Goal: Navigation & Orientation: Find specific page/section

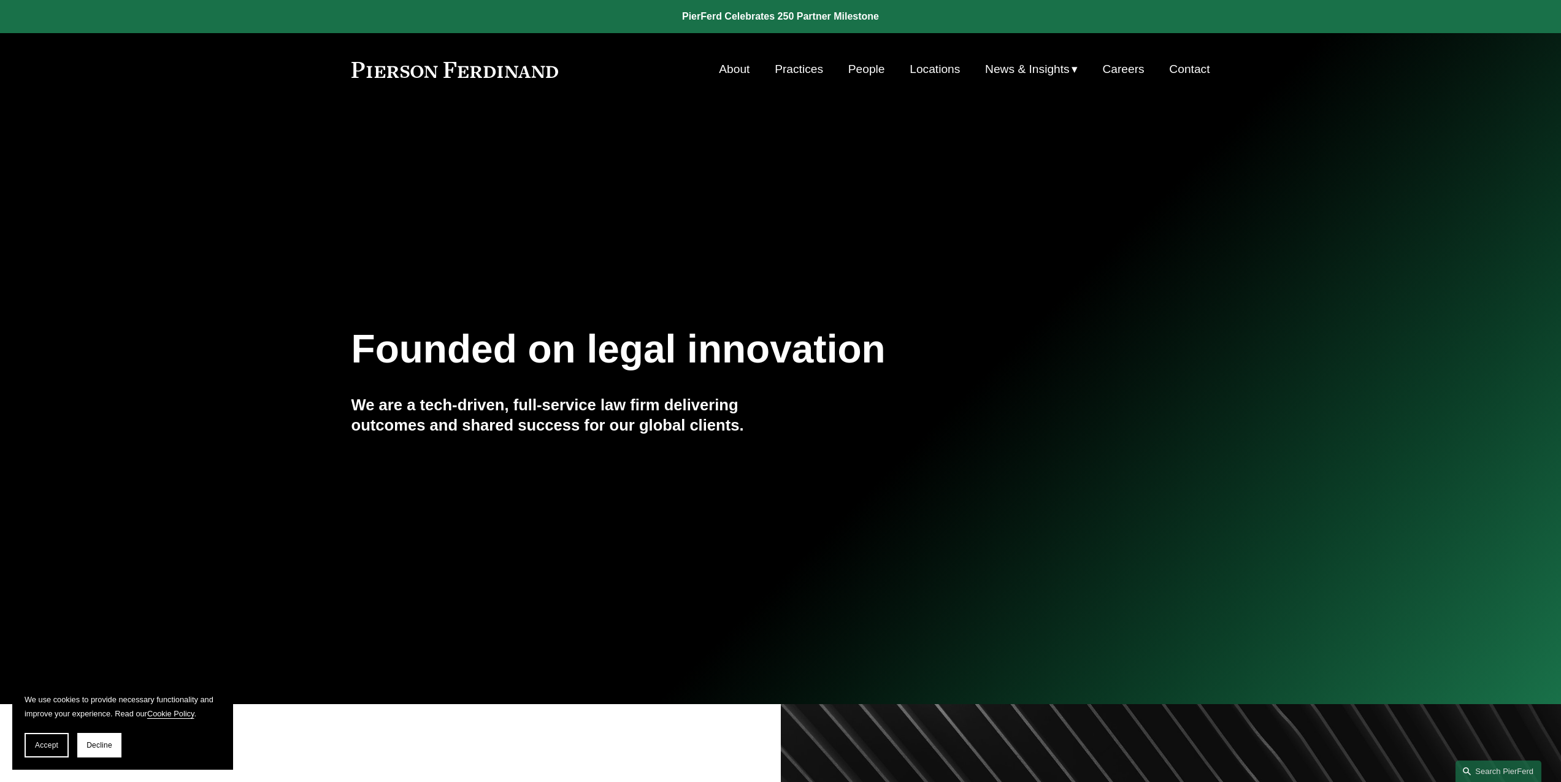
click at [803, 73] on link "Practices" at bounding box center [798, 69] width 48 height 23
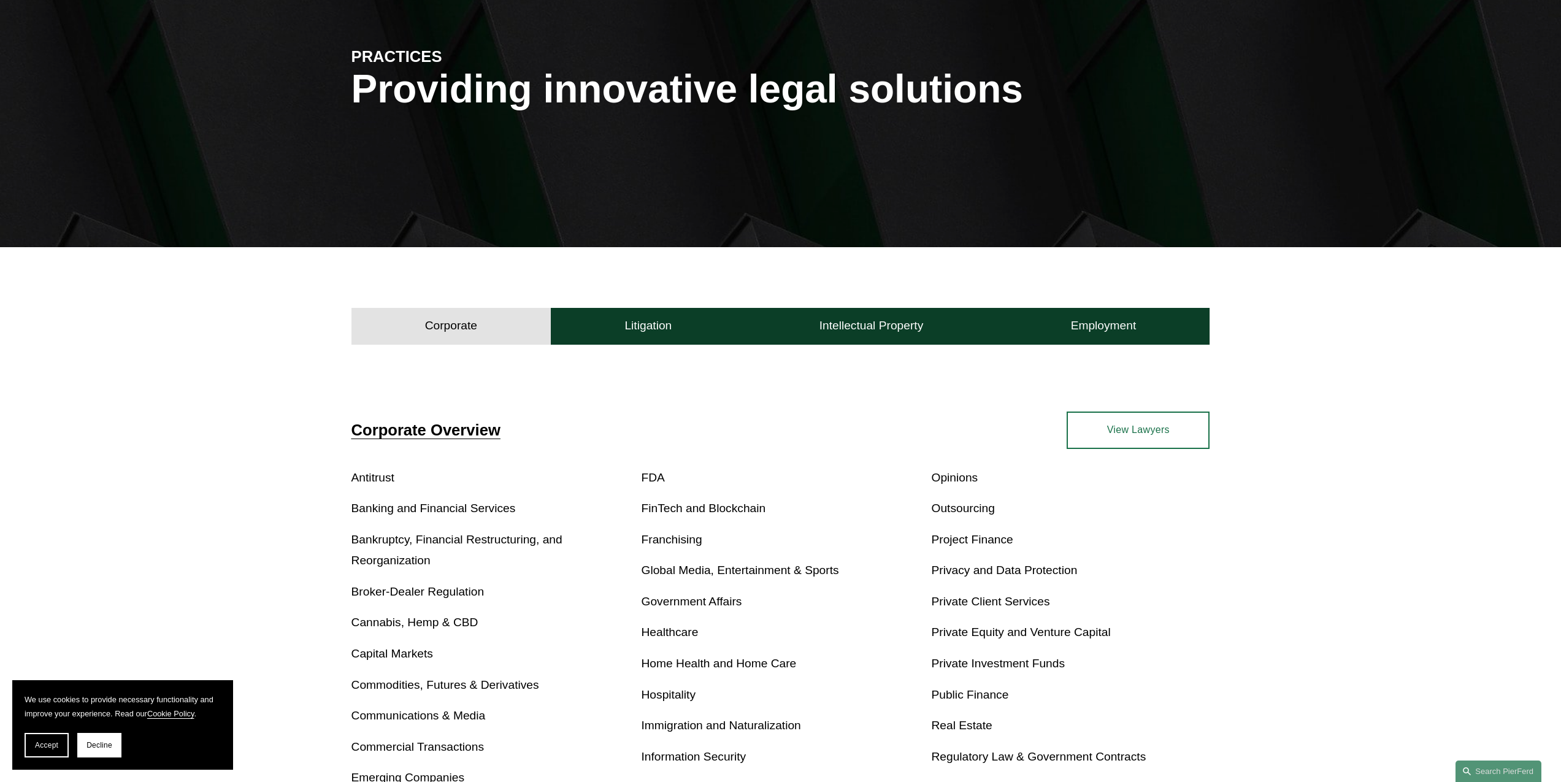
scroll to position [408, 0]
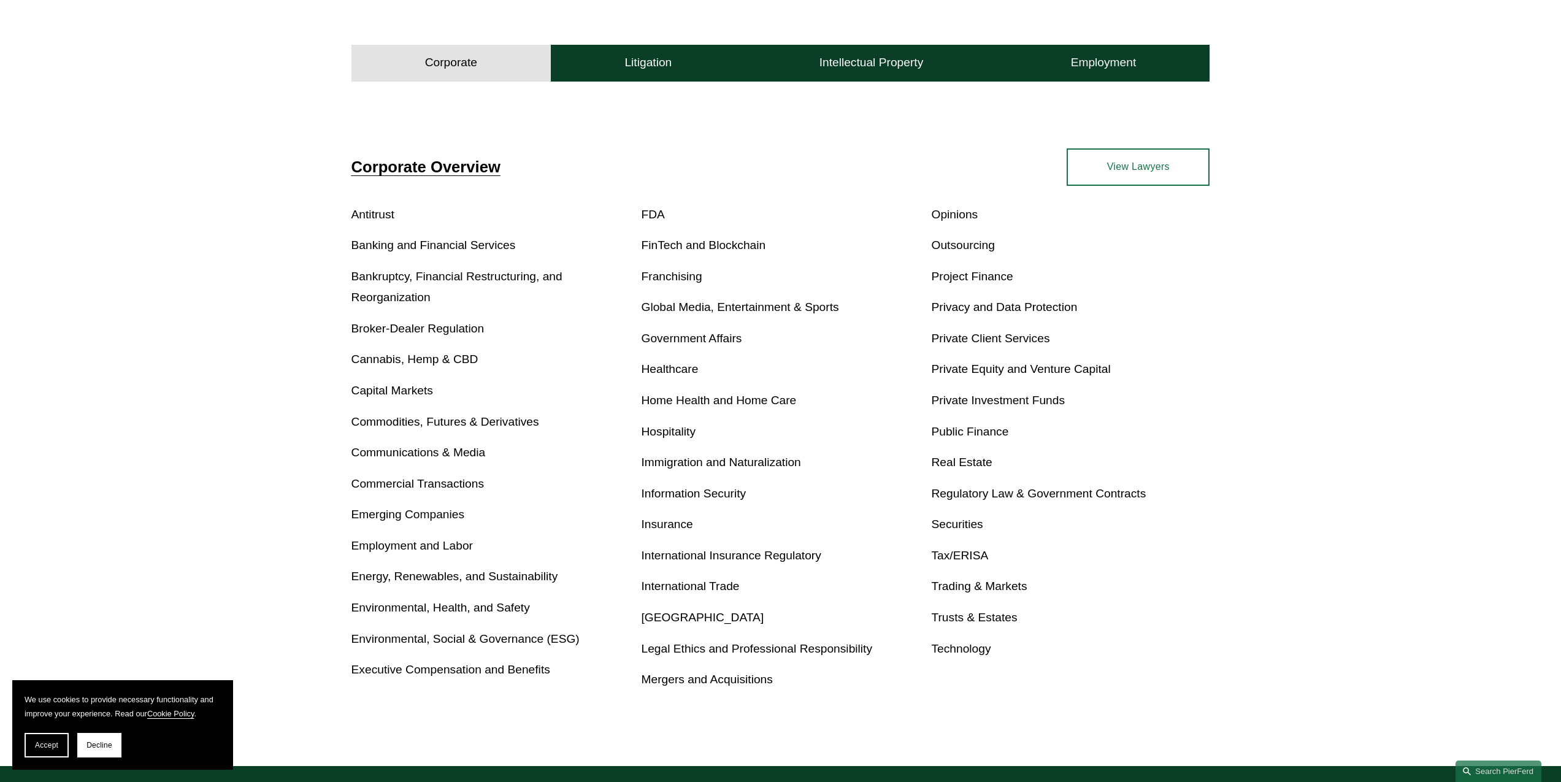
click at [781, 309] on link "Global Media, Entertainment & Sports" at bounding box center [739, 306] width 197 height 13
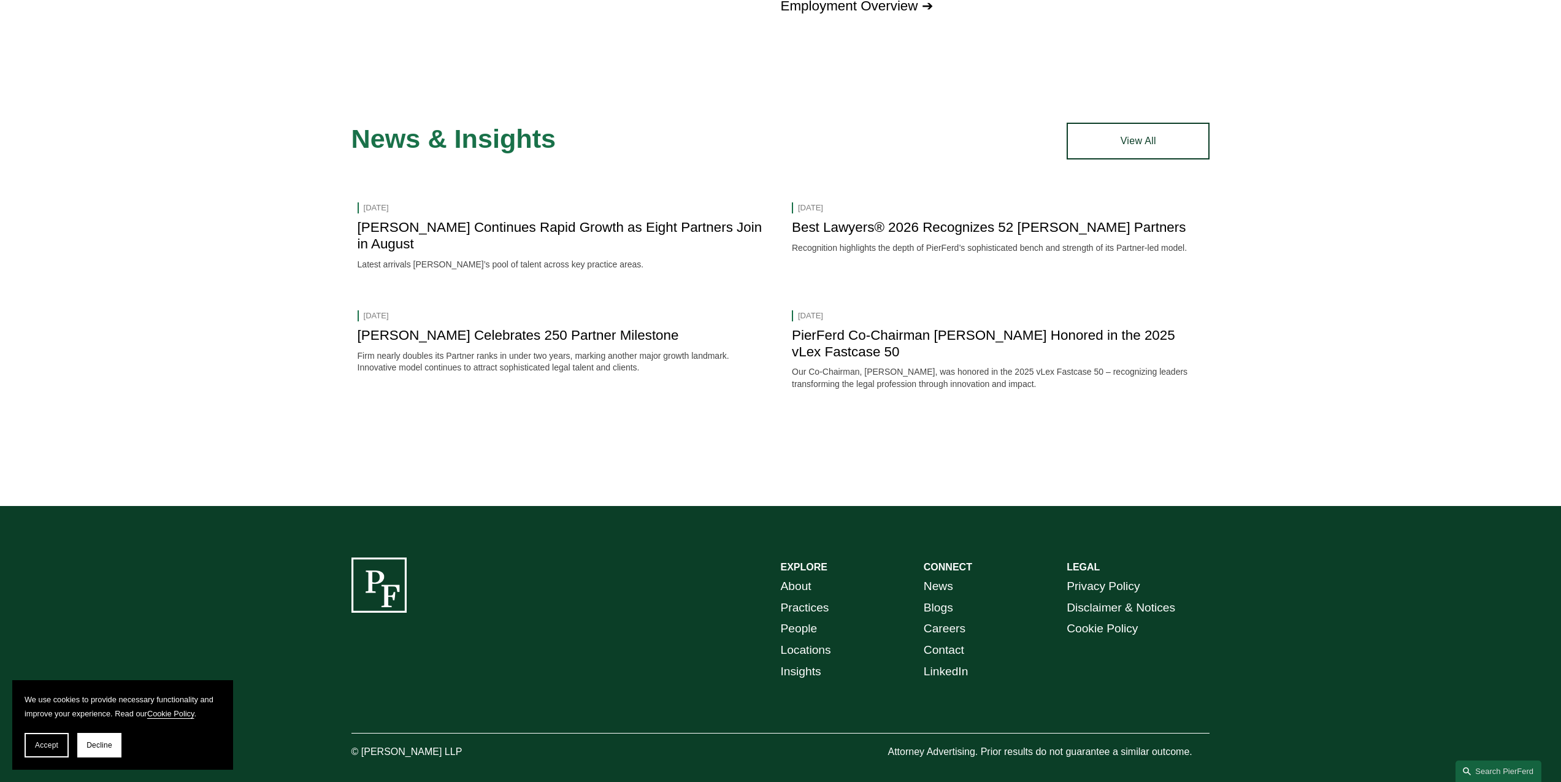
scroll to position [2070, 0]
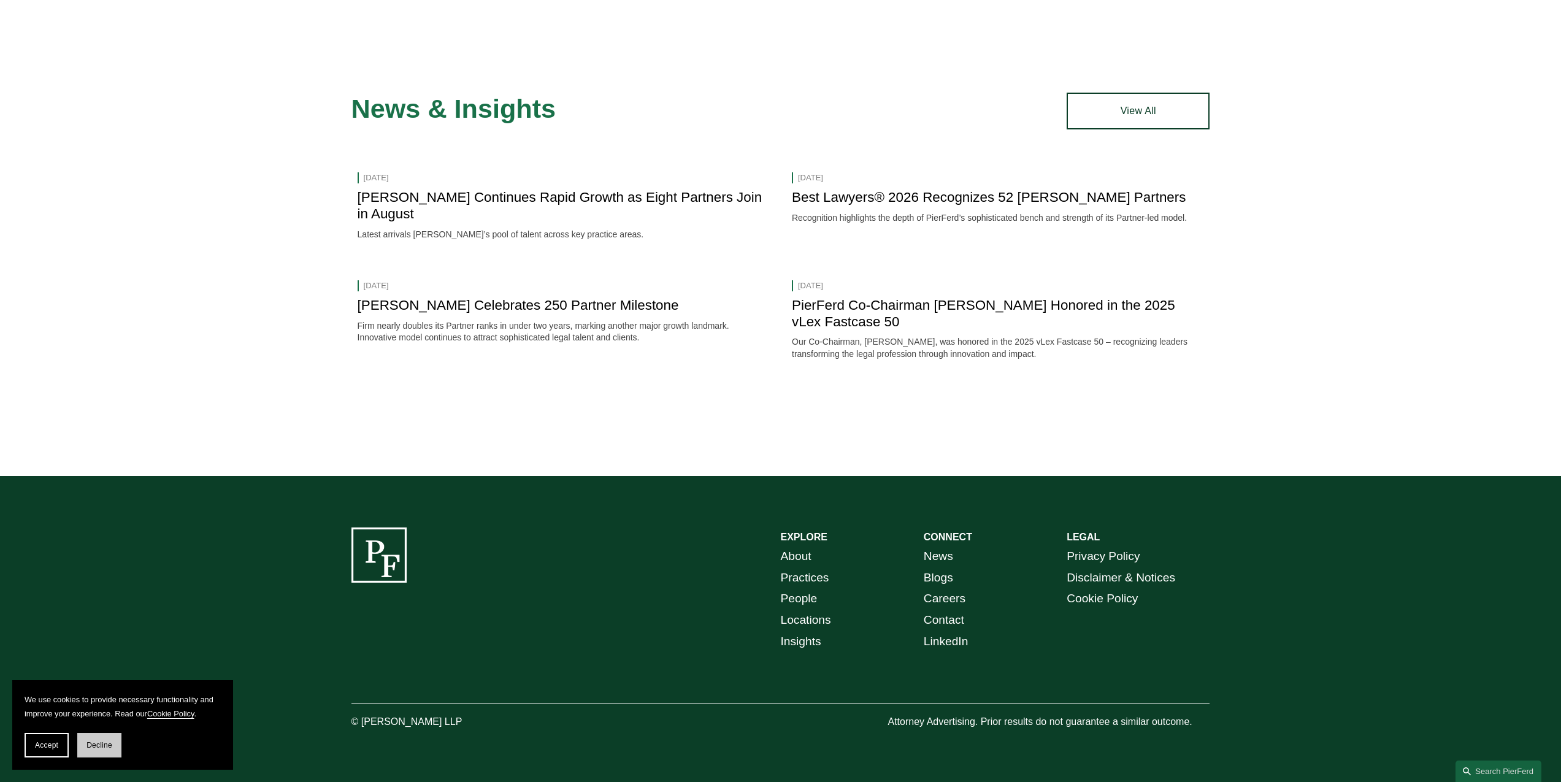
click at [95, 746] on span "Decline" at bounding box center [99, 745] width 26 height 9
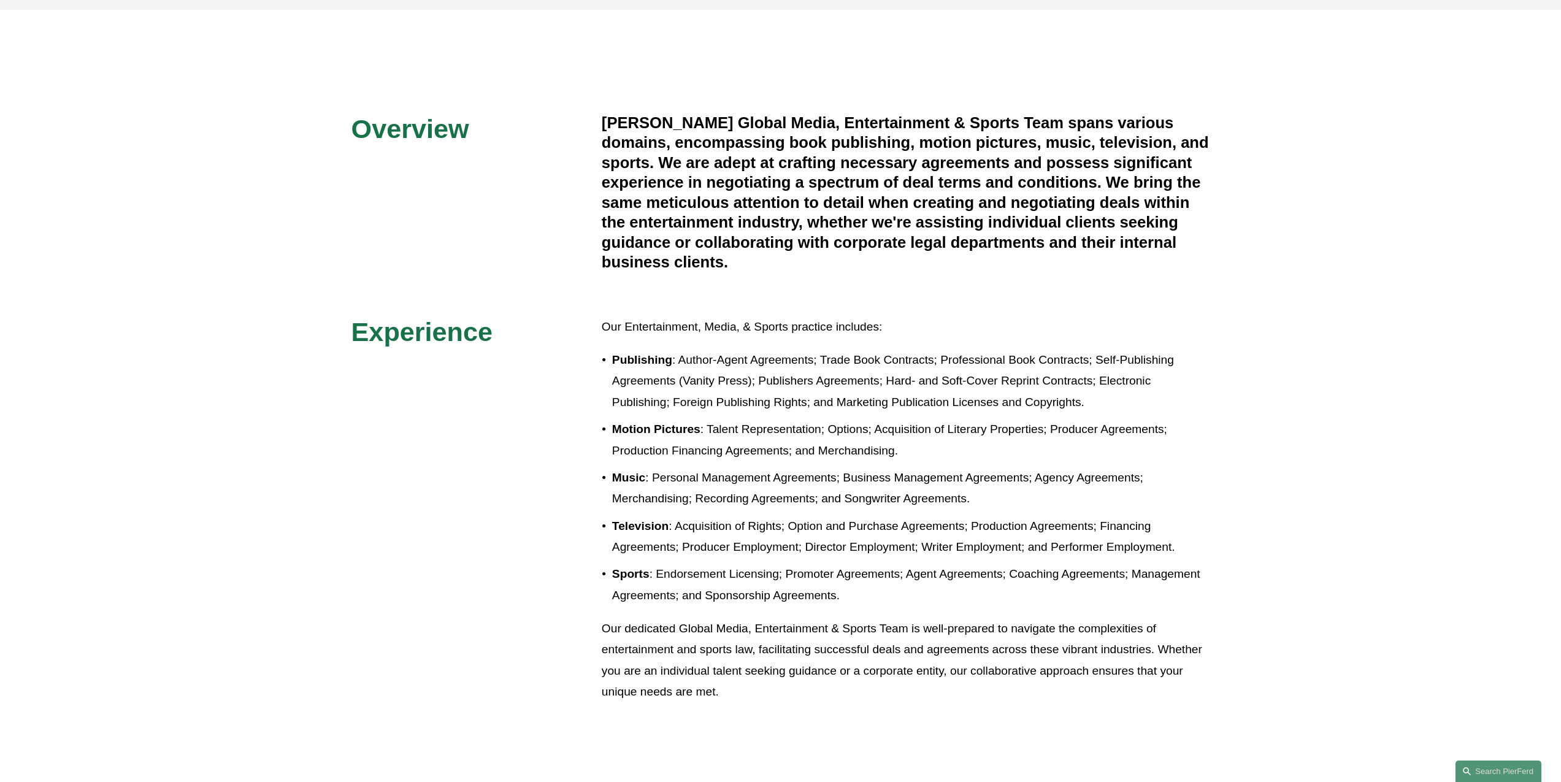
scroll to position [0, 0]
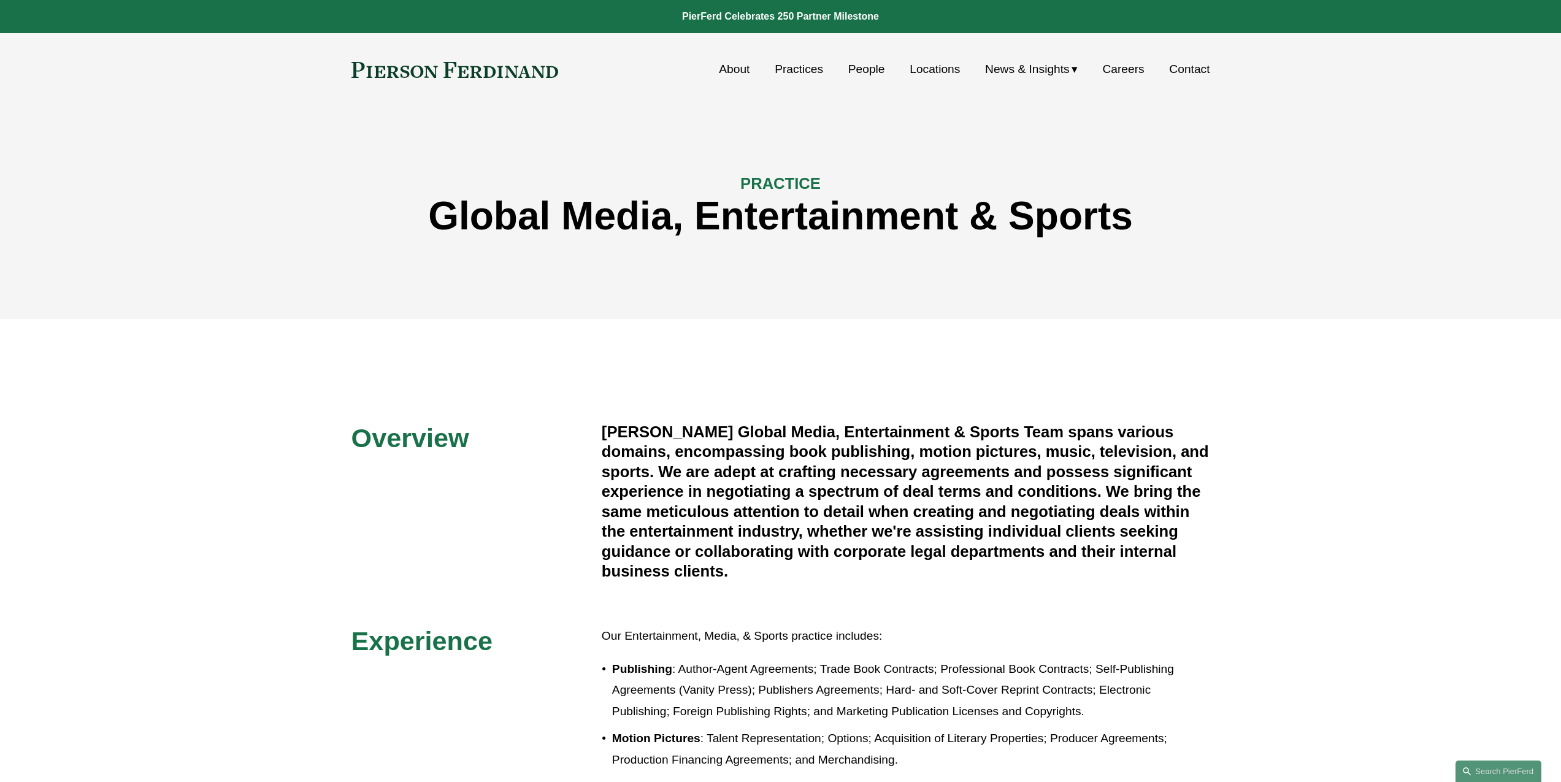
click at [868, 68] on link "People" at bounding box center [866, 69] width 37 height 23
